Goal: Task Accomplishment & Management: Use online tool/utility

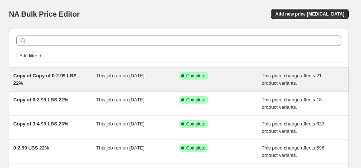
click at [61, 76] on span "Copy of Copy of 0-2.99 LBS 22%" at bounding box center [44, 79] width 63 height 13
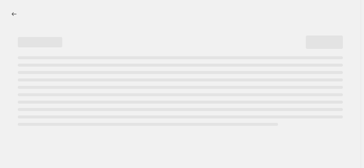
select select "margin"
select select "no_change"
select select "not_equal"
select select "product_status"
select select "draft"
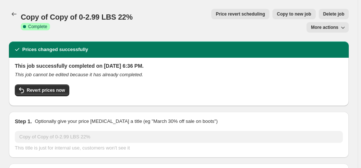
select select "vendor"
select select "collection"
click at [277, 14] on span "Copy to new job" at bounding box center [294, 14] width 35 height 6
select select "margin"
select select "no_change"
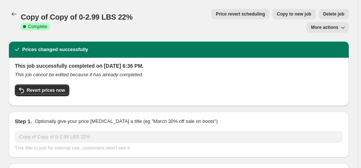
select select "vendor"
select select "not_equal"
select select "collection"
select select "product_status"
select select "draft"
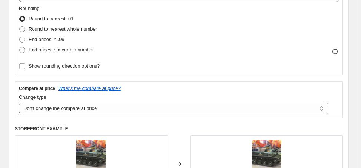
scroll to position [208, 0]
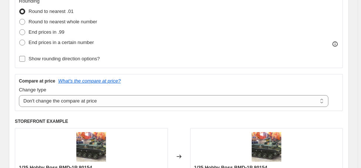
click at [96, 59] on span "Show rounding direction options?" at bounding box center [64, 59] width 71 height 6
click at [25, 59] on input "Show rounding direction options?" at bounding box center [22, 59] width 6 height 6
checkbox input "true"
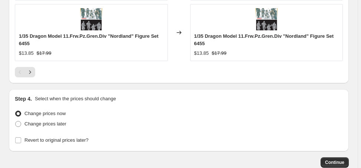
scroll to position [993, 0]
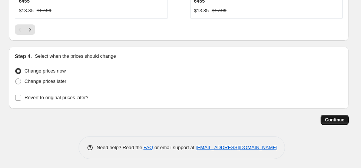
click at [337, 118] on span "Continue" at bounding box center [334, 120] width 19 height 6
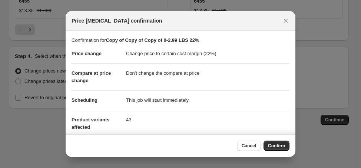
drag, startPoint x: 270, startPoint y: 145, endPoint x: 269, endPoint y: 131, distance: 14.5
click at [270, 145] on span "Confirm" at bounding box center [276, 146] width 17 height 6
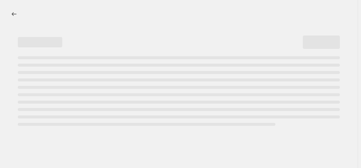
select select "margin"
select select "no_change"
select select "vendor"
select select "not_equal"
select select "collection"
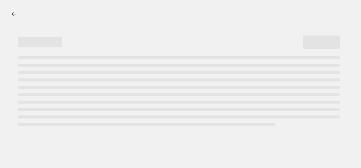
select select "product_status"
select select "draft"
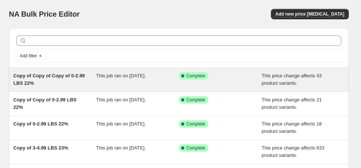
click at [72, 79] on div "Copy of Copy of Copy of 0-2.99 LBS 22%" at bounding box center [54, 79] width 83 height 15
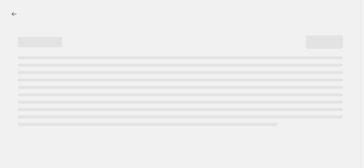
select select "margin"
select select "no_change"
select select "vendor"
select select "not_equal"
select select "collection"
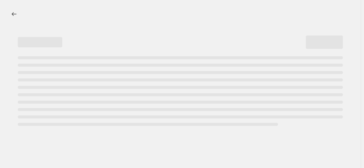
select select "product_status"
select select "draft"
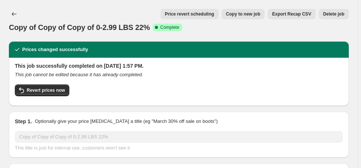
click at [327, 13] on button "Delete job" at bounding box center [334, 14] width 30 height 10
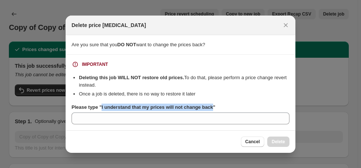
drag, startPoint x: 101, startPoint y: 109, endPoint x: 210, endPoint y: 110, distance: 109.5
click at [210, 110] on b "Please type "I understand that my prices will not change back"" at bounding box center [144, 108] width 144 height 6
copy b "I understand that my prices will not change back"
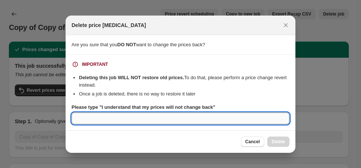
paste input "I understand that my prices will not change back"
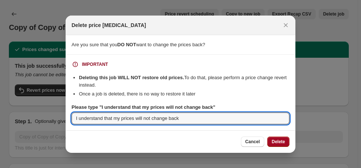
type input "I understand that my prices will not change back"
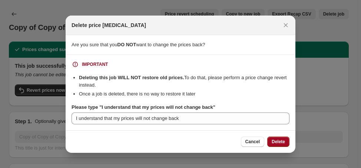
click at [276, 140] on span "Delete" at bounding box center [278, 142] width 13 height 6
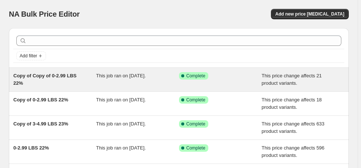
click at [50, 76] on span "Copy of Copy of 0-2.99 LBS 22%" at bounding box center [44, 79] width 63 height 13
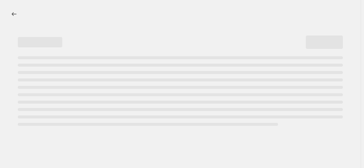
select select "margin"
select select "no_change"
select select "vendor"
select select "not_equal"
select select "collection"
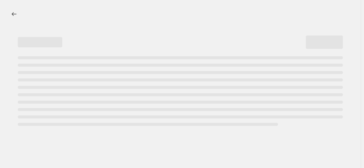
select select "product_status"
select select "draft"
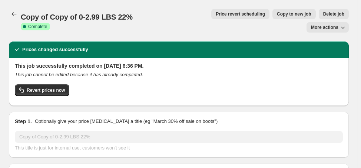
click at [324, 16] on span "Delete job" at bounding box center [334, 14] width 21 height 6
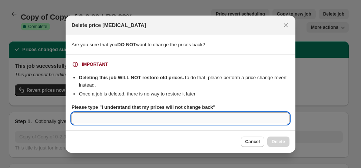
paste input "I understand that my prices will not change back"
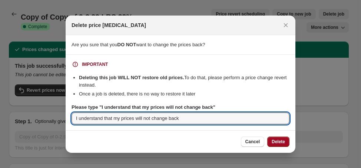
type input "I understand that my prices will not change back"
click at [276, 142] on span "Delete" at bounding box center [278, 142] width 13 height 6
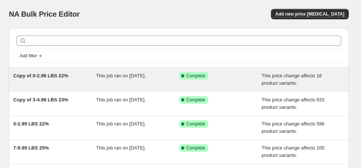
click at [48, 75] on span "Copy of 0-2.99 LBS 22%" at bounding box center [40, 76] width 55 height 6
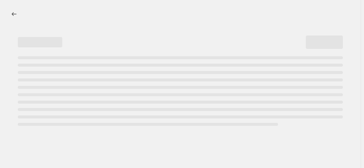
select select "margin"
select select "no_change"
select select "vendor"
select select "not_equal"
select select "collection"
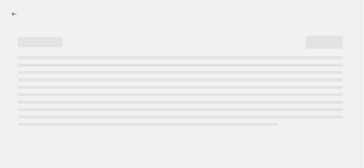
select select "product_status"
select select "draft"
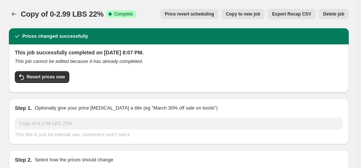
click at [249, 15] on span "Copy to new job" at bounding box center [243, 14] width 35 height 6
select select "margin"
select select "no_change"
select select "vendor"
select select "not_equal"
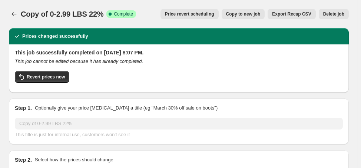
select select "collection"
select select "product_status"
select select "draft"
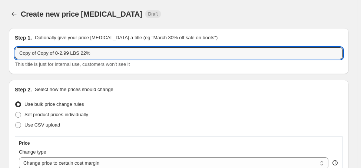
drag, startPoint x: 103, startPoint y: 54, endPoint x: 16, endPoint y: 60, distance: 86.7
click at [16, 60] on div "Copy of Copy of 0-2.99 LBS 22% This title is just for internal use, customers w…" at bounding box center [179, 57] width 328 height 21
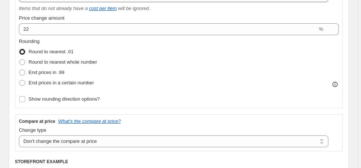
scroll to position [178, 0]
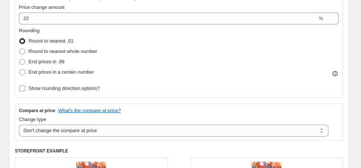
type input "ALL DRAFT"
click at [66, 88] on span "Show rounding direction options?" at bounding box center [64, 89] width 71 height 6
click at [25, 88] on input "Show rounding direction options?" at bounding box center [22, 89] width 6 height 6
checkbox input "true"
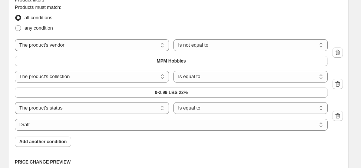
scroll to position [564, 0]
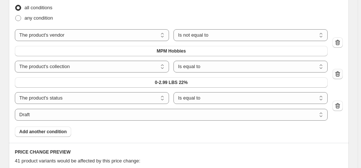
click at [341, 75] on icon "button" at bounding box center [337, 73] width 7 height 7
select select "product_status"
select select "draft"
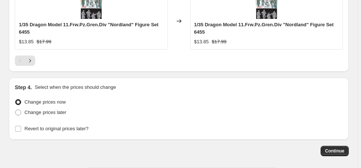
scroll to position [962, 0]
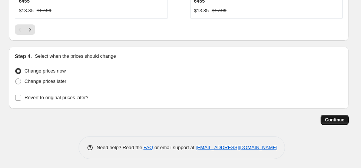
click at [339, 118] on span "Continue" at bounding box center [334, 120] width 19 height 6
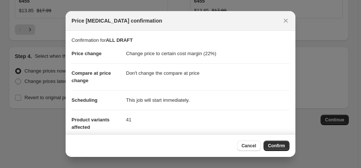
click at [276, 145] on span "Confirm" at bounding box center [276, 146] width 17 height 6
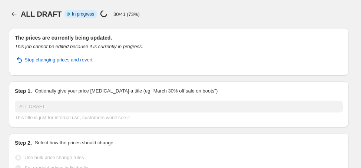
select select "margin"
select select "no_change"
select select "vendor"
select select "not_equal"
select select "product_status"
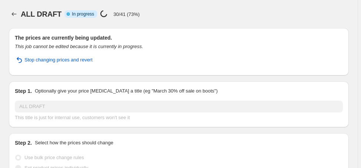
select select "draft"
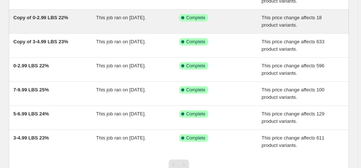
scroll to position [89, 0]
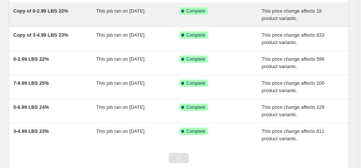
click at [37, 11] on span "Copy of 0-2.99 LBS 22%" at bounding box center [40, 11] width 55 height 6
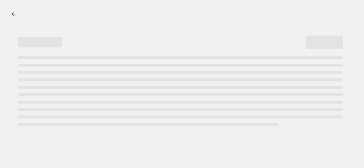
select select "margin"
select select "no_change"
select select "vendor"
select select "not_equal"
select select "collection"
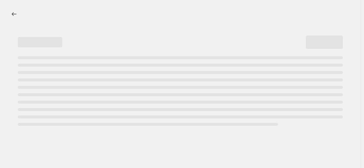
select select "product_status"
select select "draft"
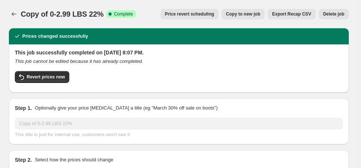
click at [337, 15] on span "Delete job" at bounding box center [334, 14] width 21 height 6
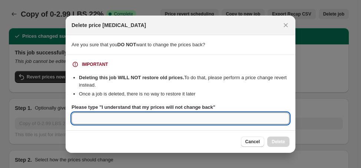
paste input "I understand that my prices will not change back"
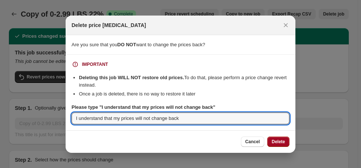
type input "I understand that my prices will not change back"
click at [276, 143] on span "Delete" at bounding box center [278, 142] width 13 height 6
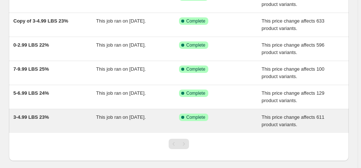
scroll to position [89, 0]
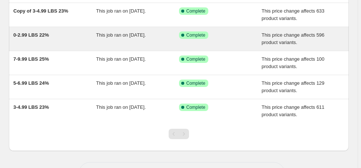
click at [41, 38] on div "0-2.99 LBS 22%" at bounding box center [54, 39] width 83 height 15
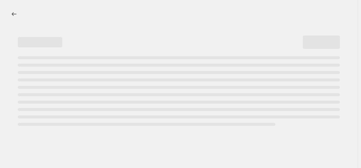
select select "margin"
select select "no_change"
select select "vendor"
select select "not_equal"
select select "collection"
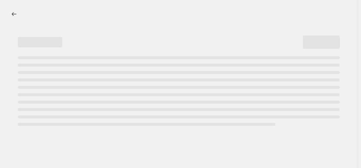
select select "product_status"
select select "draft"
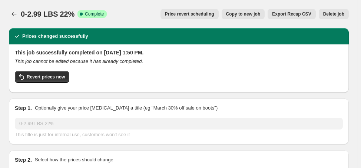
click at [256, 13] on span "Copy to new job" at bounding box center [243, 14] width 35 height 6
select select "margin"
select select "no_change"
select select "vendor"
select select "not_equal"
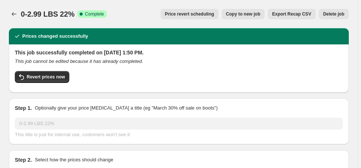
select select "collection"
select select "product_status"
select select "draft"
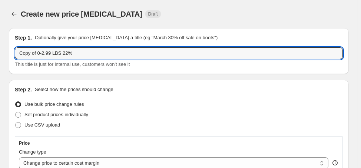
drag, startPoint x: 36, startPoint y: 53, endPoint x: 7, endPoint y: 55, distance: 29.0
type input "ACTIVE 0-2.99 LBS 22%"
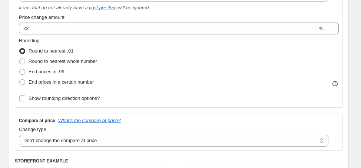
scroll to position [178, 0]
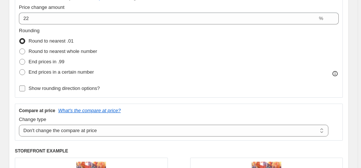
click at [75, 92] on span "Show rounding direction options?" at bounding box center [64, 88] width 71 height 7
click at [25, 92] on input "Show rounding direction options?" at bounding box center [22, 89] width 6 height 6
checkbox input "true"
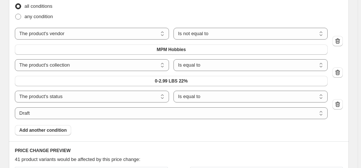
scroll to position [594, 0]
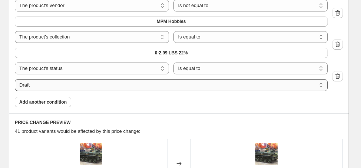
click at [325, 85] on select "Active Draft Archived" at bounding box center [171, 85] width 313 height 12
select select "active"
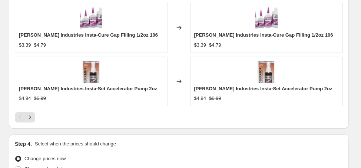
scroll to position [978, 0]
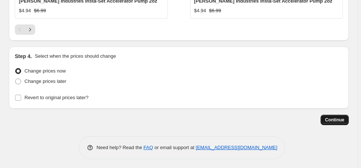
click at [329, 118] on span "Continue" at bounding box center [334, 120] width 19 height 6
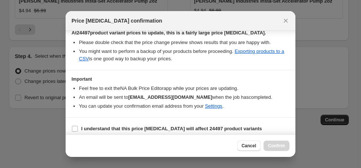
scroll to position [138, 0]
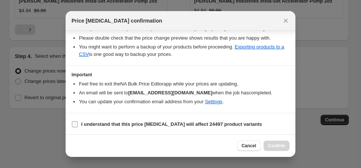
click at [143, 122] on b "I understand that this price [MEDICAL_DATA] will affect 24497 product variants" at bounding box center [171, 125] width 181 height 6
click at [78, 122] on input "I understand that this price [MEDICAL_DATA] will affect 24497 product variants" at bounding box center [75, 125] width 6 height 6
checkbox input "true"
click at [274, 148] on span "Confirm" at bounding box center [276, 146] width 17 height 6
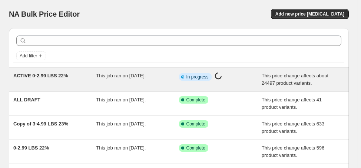
click at [60, 75] on span "ACTIVE 0-2.99 LBS 22%" at bounding box center [40, 76] width 55 height 6
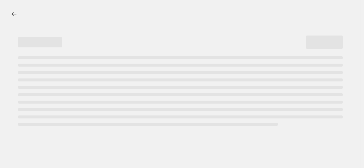
select select "margin"
select select "no_change"
select select "vendor"
select select "not_equal"
select select "collection"
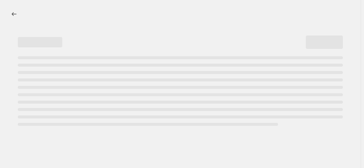
select select "product_status"
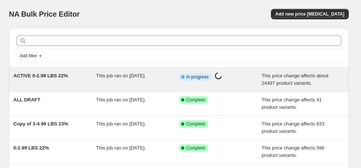
click at [85, 77] on div "ACTIVE 0-2.99 LBS 22%" at bounding box center [54, 79] width 83 height 15
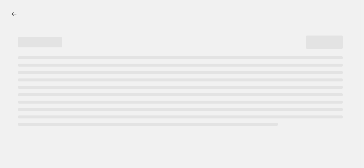
select select "margin"
select select "no_change"
select select "not_equal"
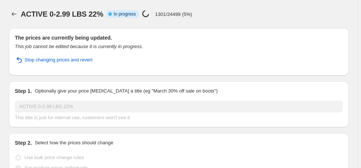
select select "collection"
select select "vendor"
